Goal: Information Seeking & Learning: Learn about a topic

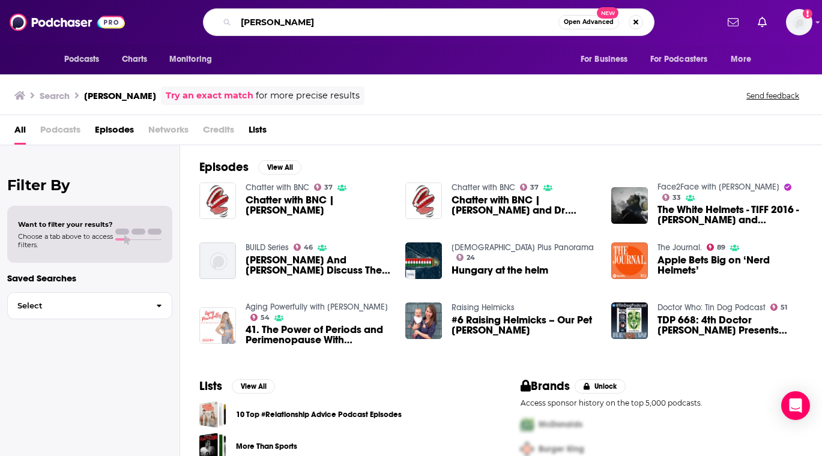
drag, startPoint x: 320, startPoint y: 25, endPoint x: 176, endPoint y: 25, distance: 144.1
click at [176, 25] on div "[PERSON_NAME] Open Advanced New" at bounding box center [429, 22] width 576 height 28
type input "The Knowledge Project"
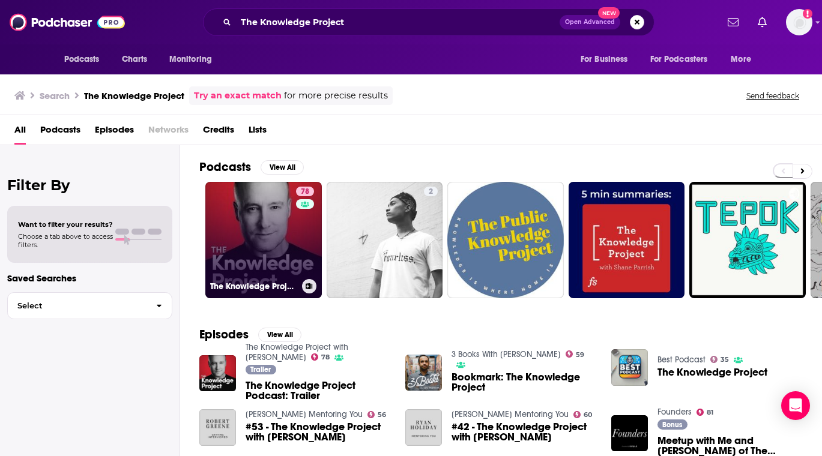
click at [267, 249] on link "78 The Knowledge Project with [PERSON_NAME]" at bounding box center [263, 240] width 116 height 116
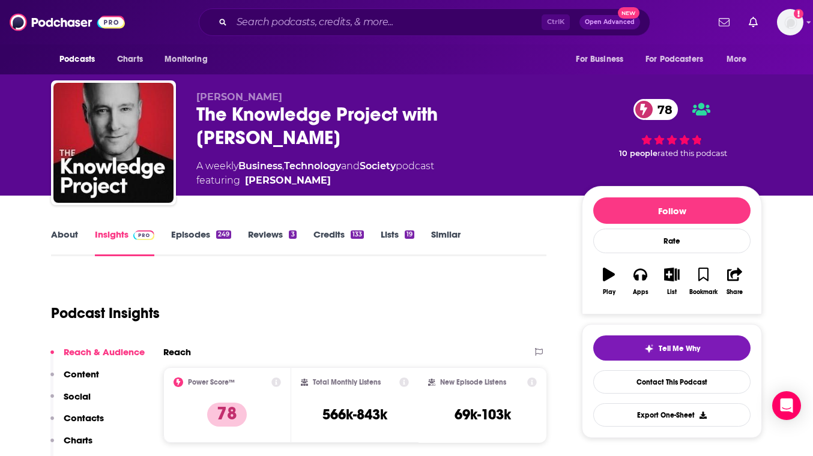
click at [67, 235] on link "About" at bounding box center [64, 243] width 27 height 28
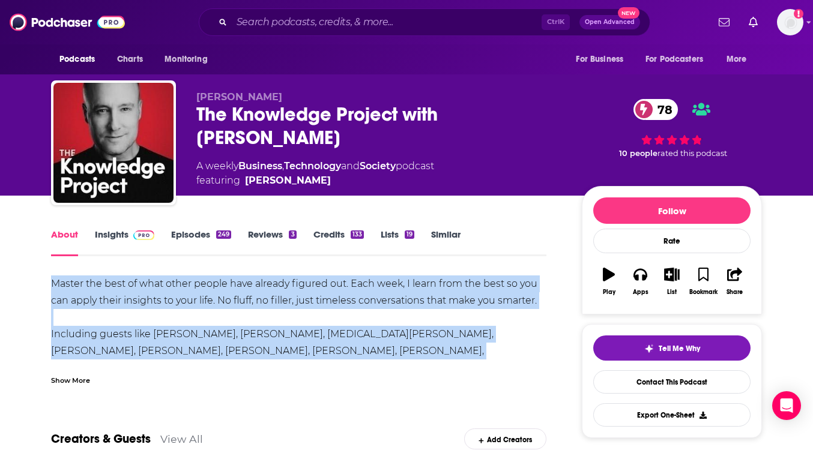
drag, startPoint x: 49, startPoint y: 282, endPoint x: 457, endPoint y: 349, distance: 413.2
copy div "Master the best of what other people have already figured out. Each week, I lea…"
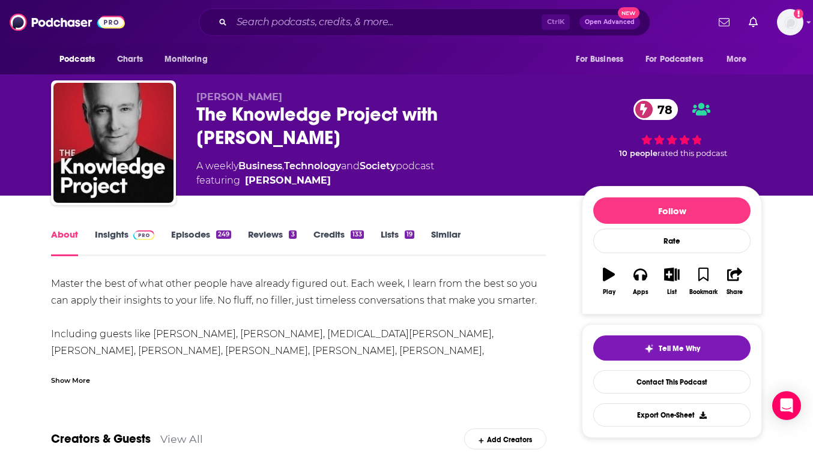
click at [778, 116] on div "[PERSON_NAME] The Knowledge Project with [PERSON_NAME] 78 A weekly Business , T…" at bounding box center [406, 98] width 769 height 196
click at [113, 235] on link "Insights" at bounding box center [124, 243] width 59 height 28
